Goal: Find specific fact: Find specific fact

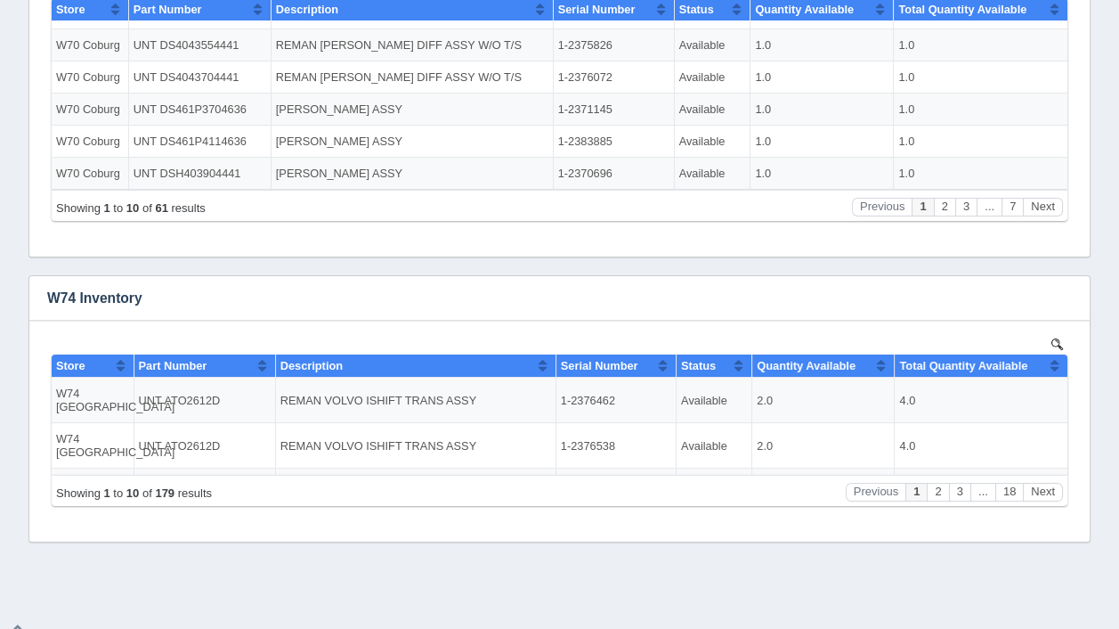
scroll to position [588, 0]
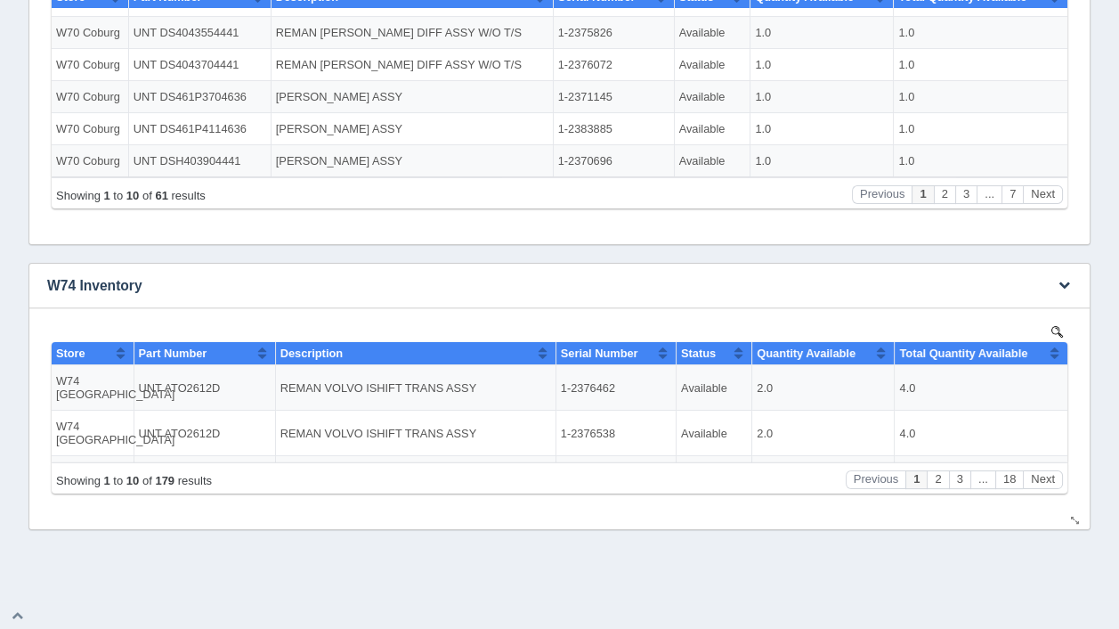
click at [1054, 324] on div "No data found." at bounding box center [559, 418] width 1025 height 221
click at [1055, 326] on img at bounding box center [1058, 331] width 12 height 12
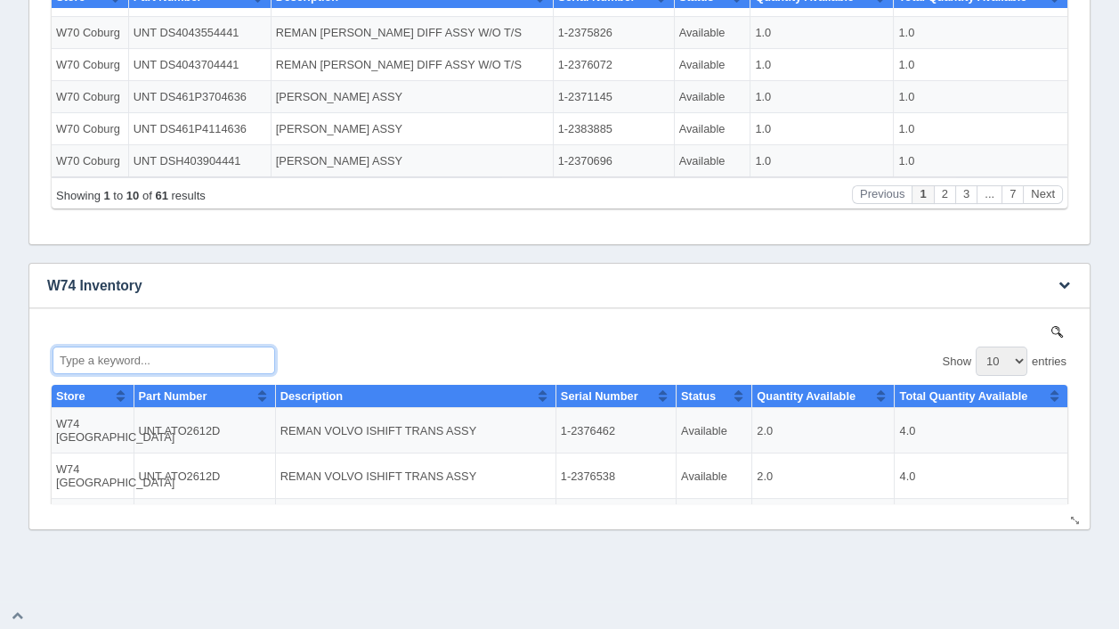
click at [162, 352] on input "Type a keyword..." at bounding box center [164, 359] width 223 height 28
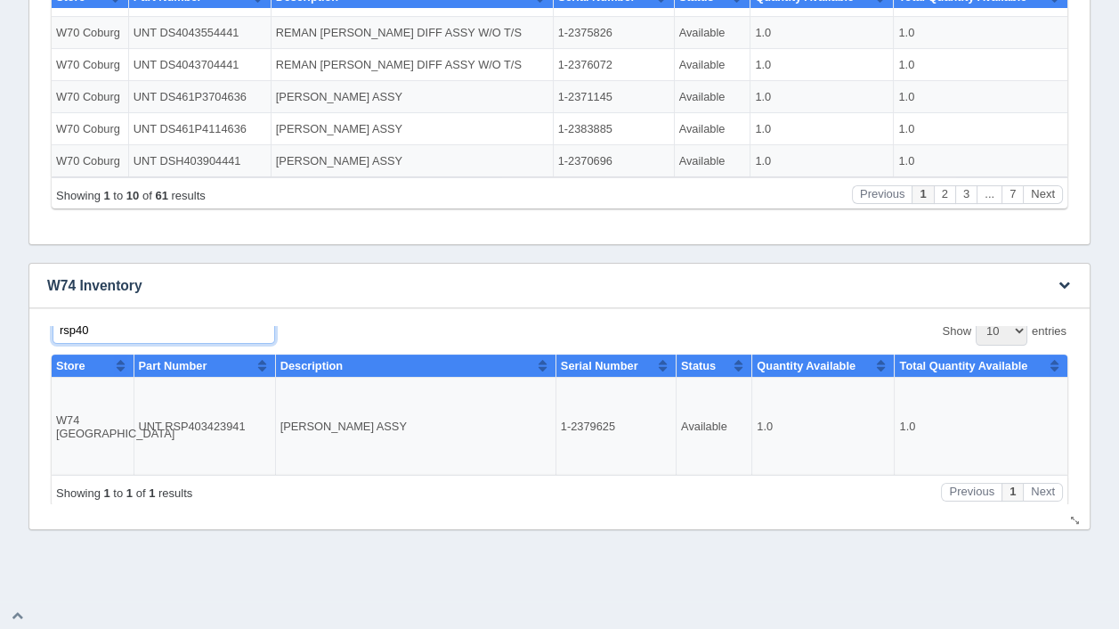
scroll to position [0, 0]
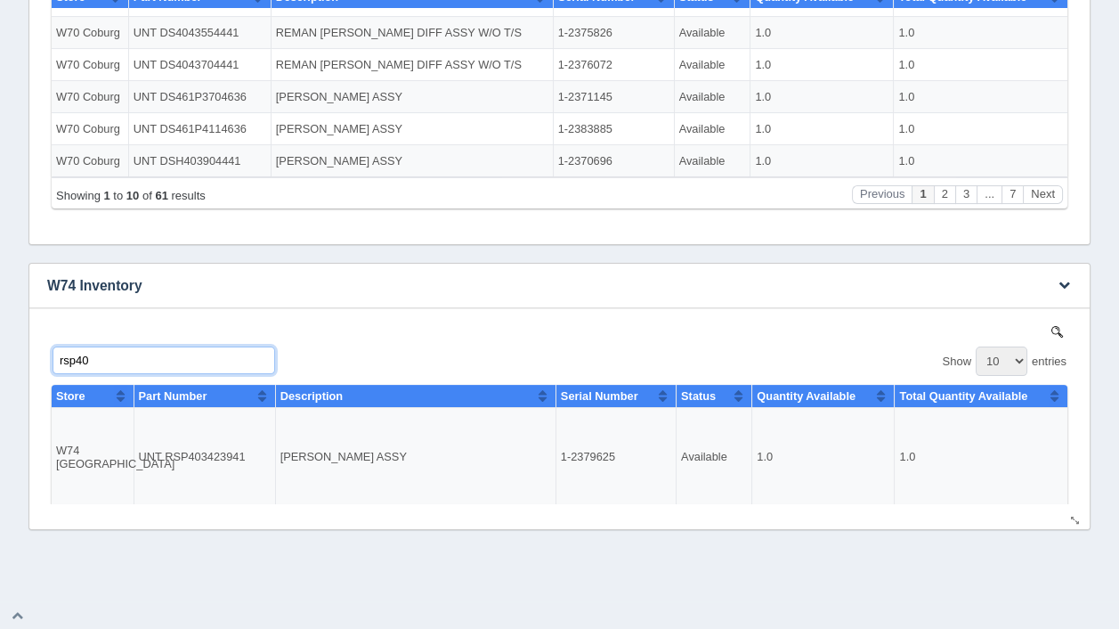
click at [115, 362] on input "rsp40" at bounding box center [164, 359] width 223 height 28
type input "r"
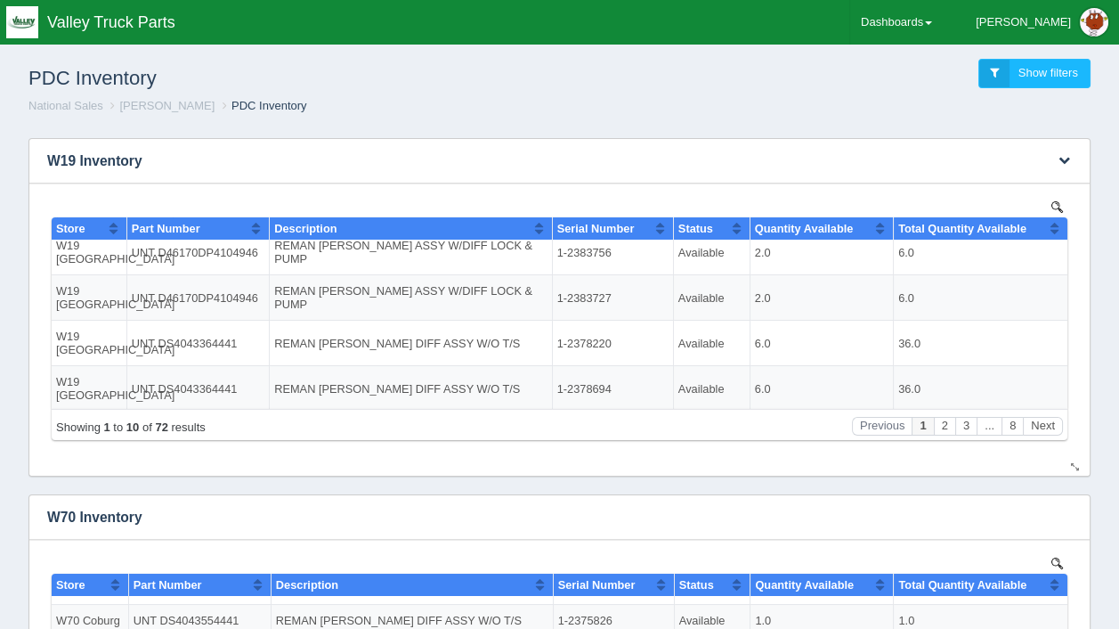
type input "dsp40"
click at [1052, 200] on img at bounding box center [1058, 206] width 12 height 12
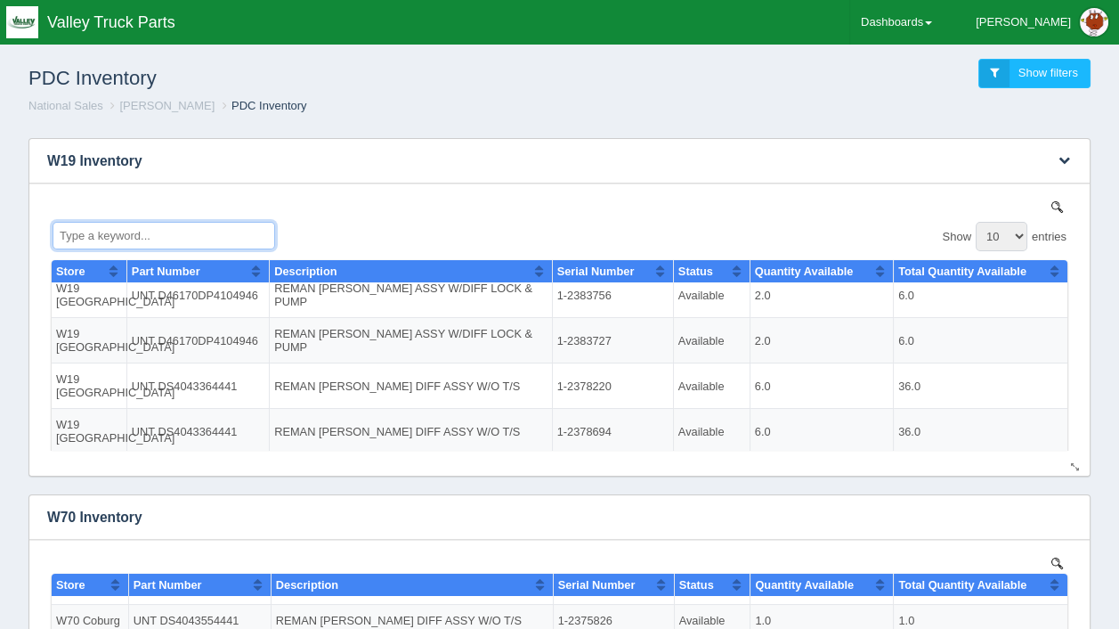
click at [133, 233] on input "Type a keyword..." at bounding box center [164, 235] width 223 height 28
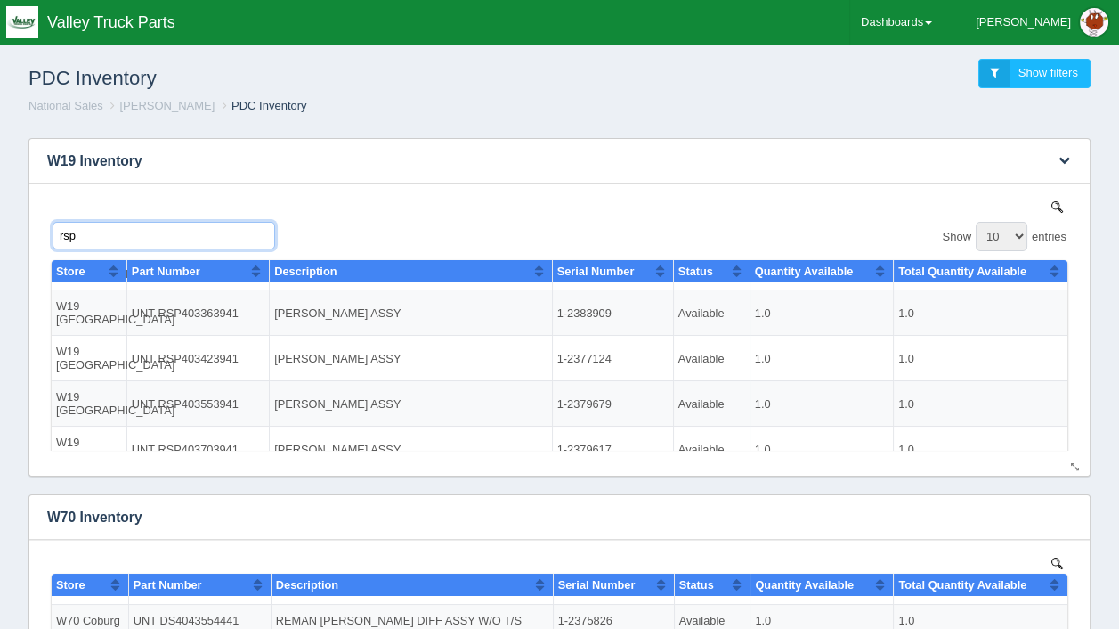
scroll to position [20, 0]
type input "r"
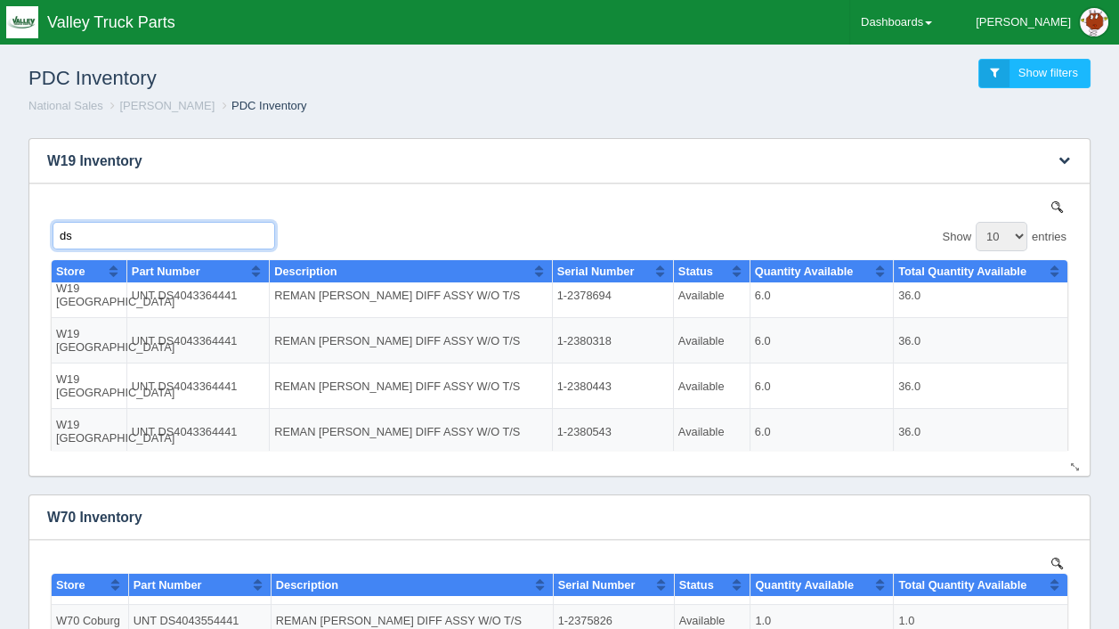
type input "d"
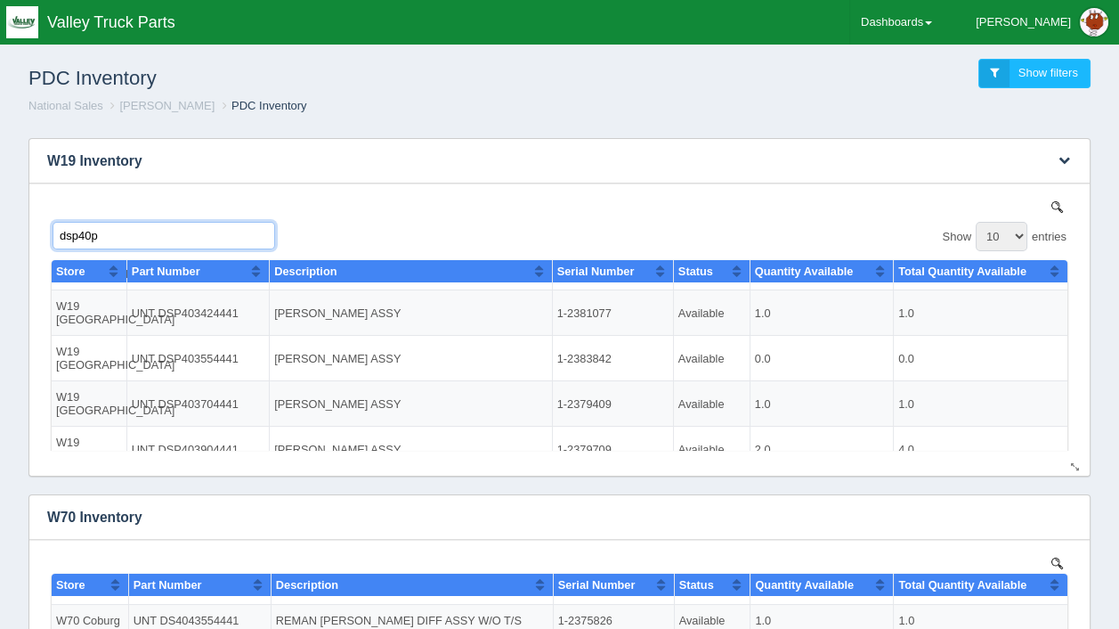
scroll to position [0, 0]
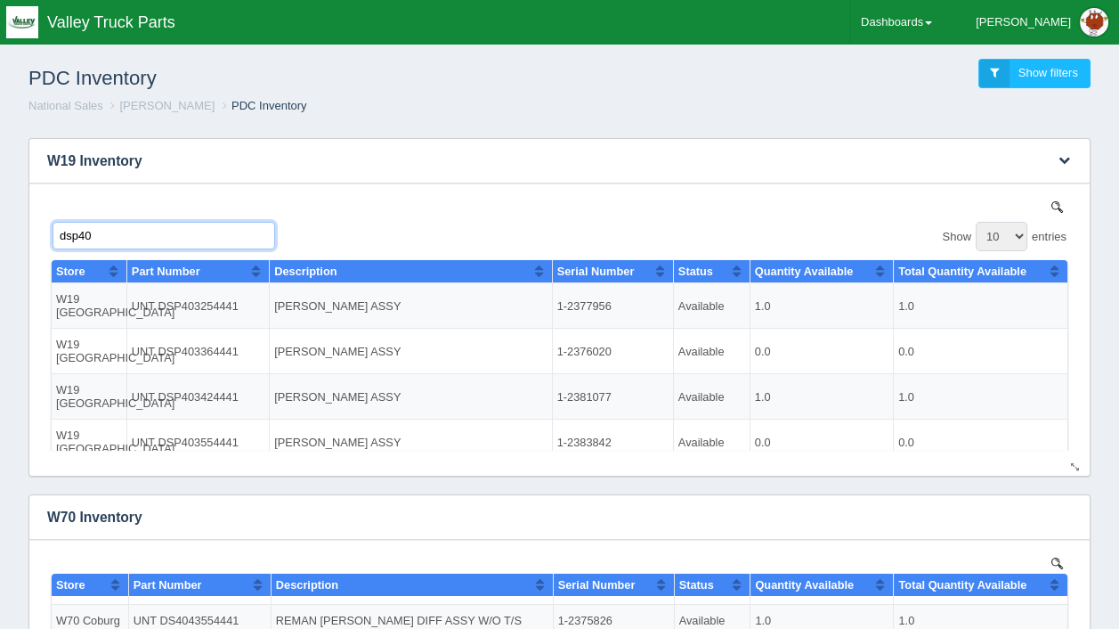
type input "dsp40"
